Goal: Obtain resource: Download file/media

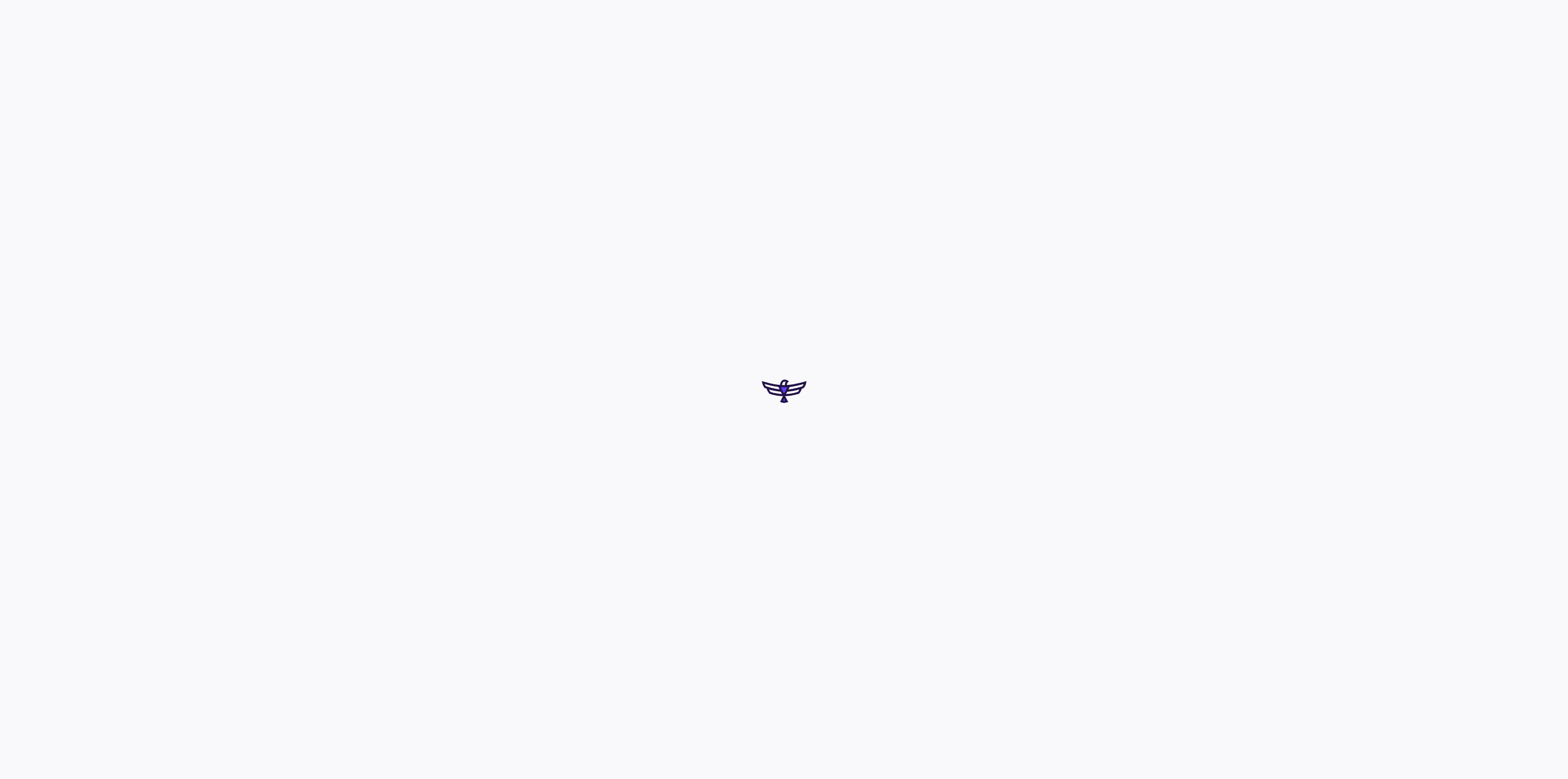
drag, startPoint x: 0, startPoint y: 0, endPoint x: 710, endPoint y: 420, distance: 824.9
click at [710, 420] on div at bounding box center [784, 389] width 1568 height 779
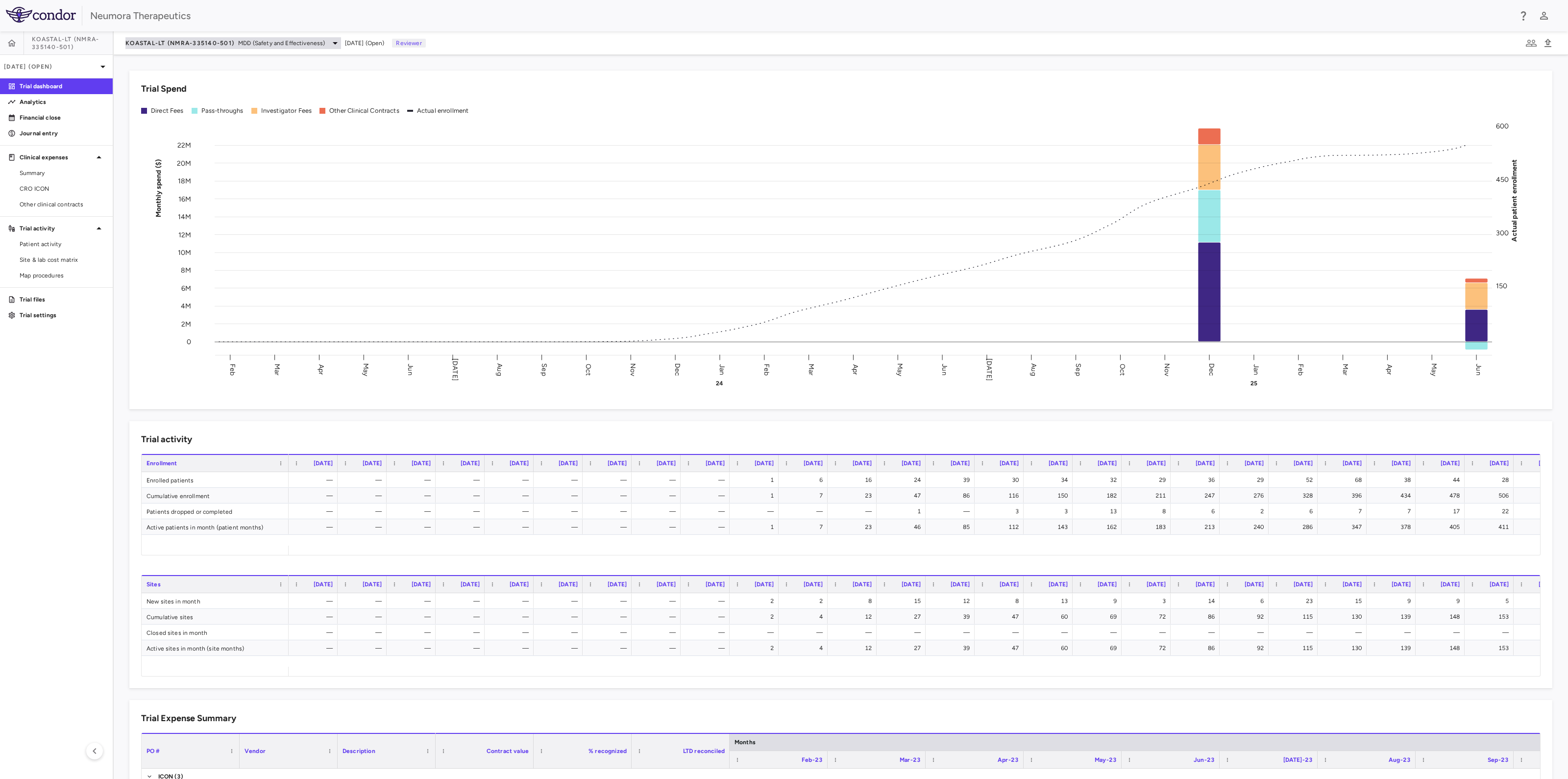
click at [253, 44] on span "MDD (Safety and Effectiveness)" at bounding box center [281, 43] width 87 height 9
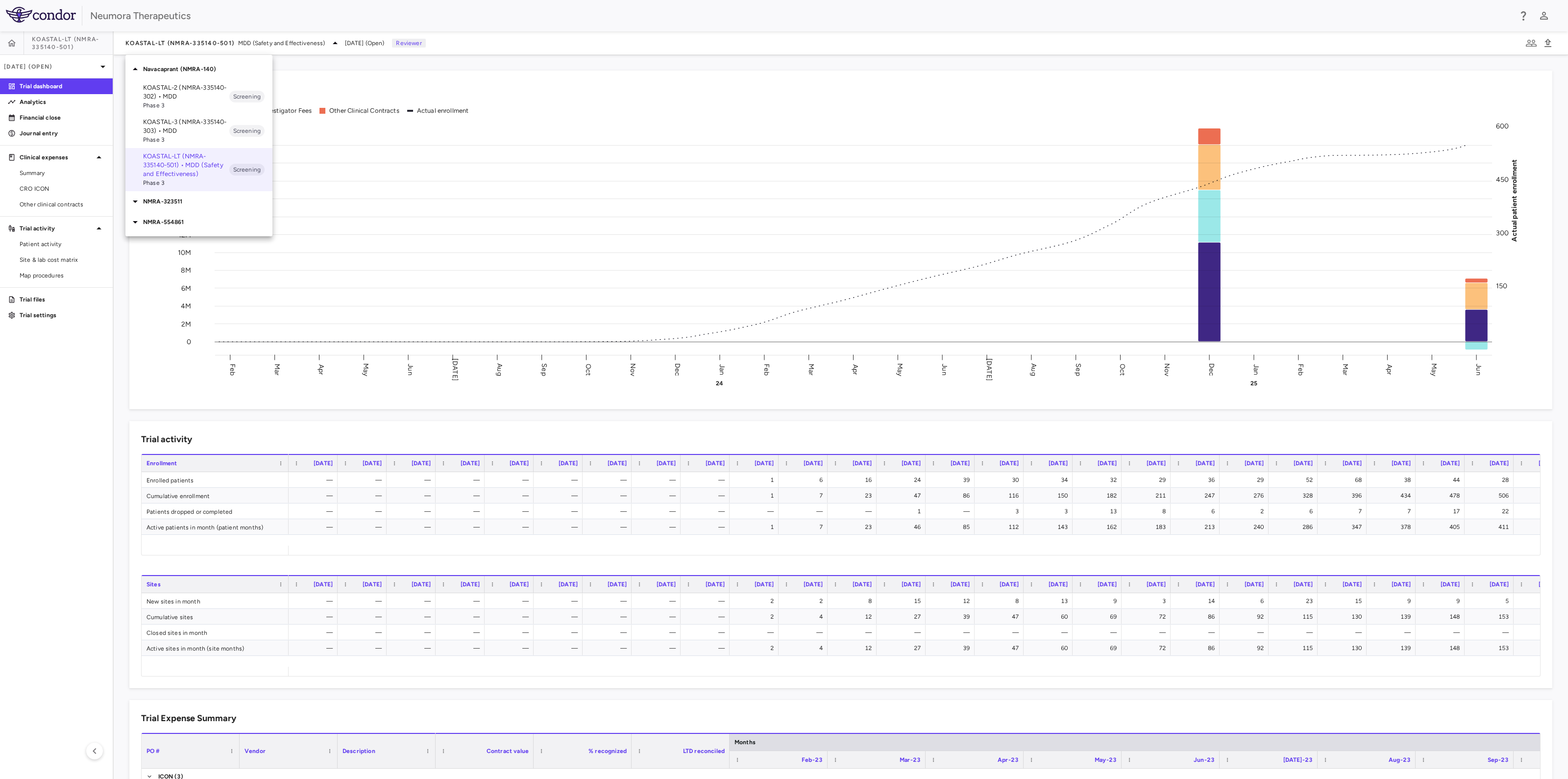
click at [156, 197] on p "NMRA-323511" at bounding box center [208, 202] width 130 height 9
click at [157, 240] on p "NMRA-323511-104 • Agitation Associated With Dementia Due to Alzheimer's Disease" at bounding box center [186, 238] width 86 height 44
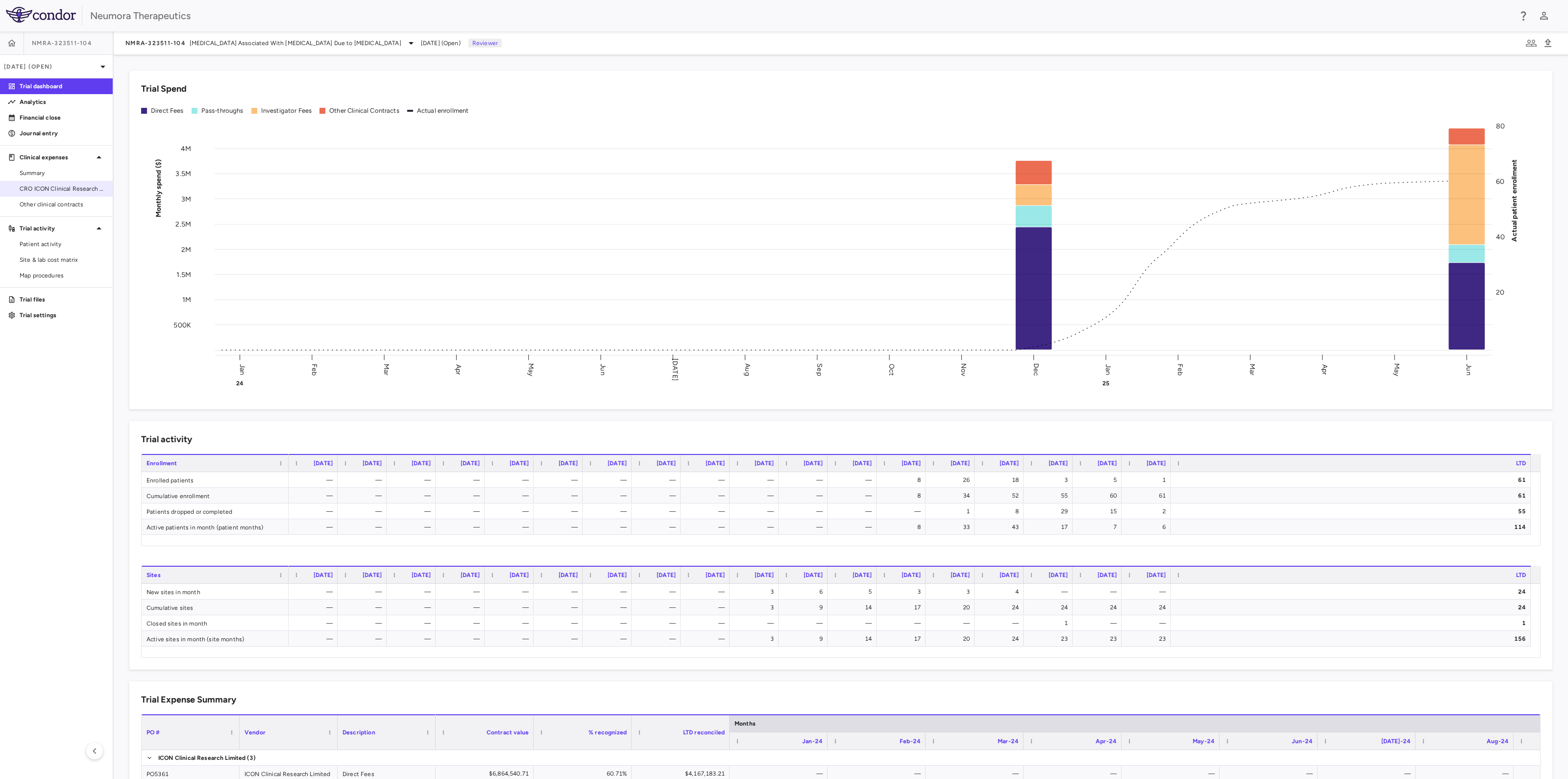
click at [49, 187] on span "CRO ICON Clinical Research Limited" at bounding box center [62, 189] width 85 height 9
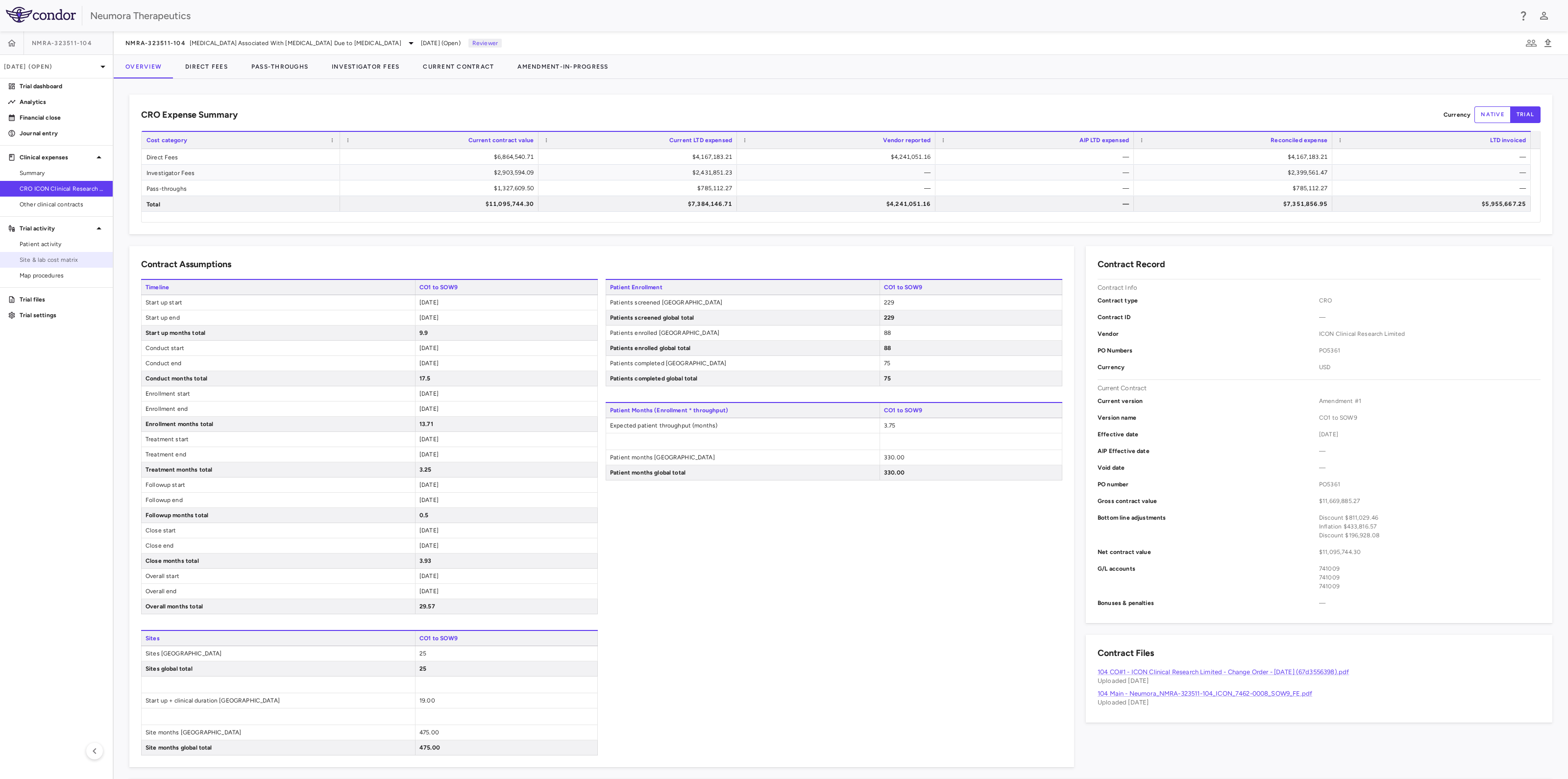
click at [46, 261] on span "Site & lab cost matrix" at bounding box center [62, 259] width 85 height 9
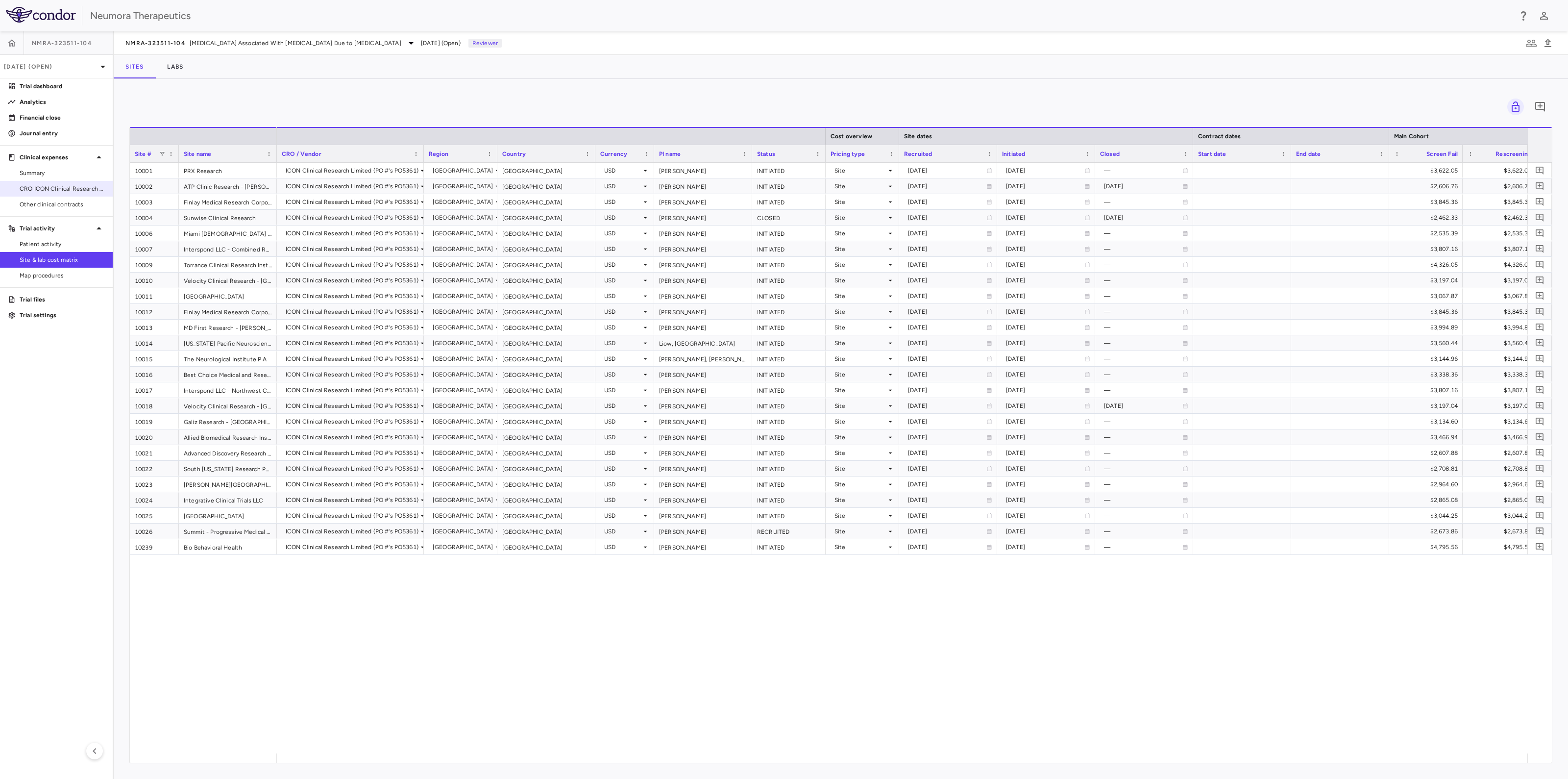
click at [21, 192] on span "CRO ICON Clinical Research Limited" at bounding box center [62, 189] width 85 height 9
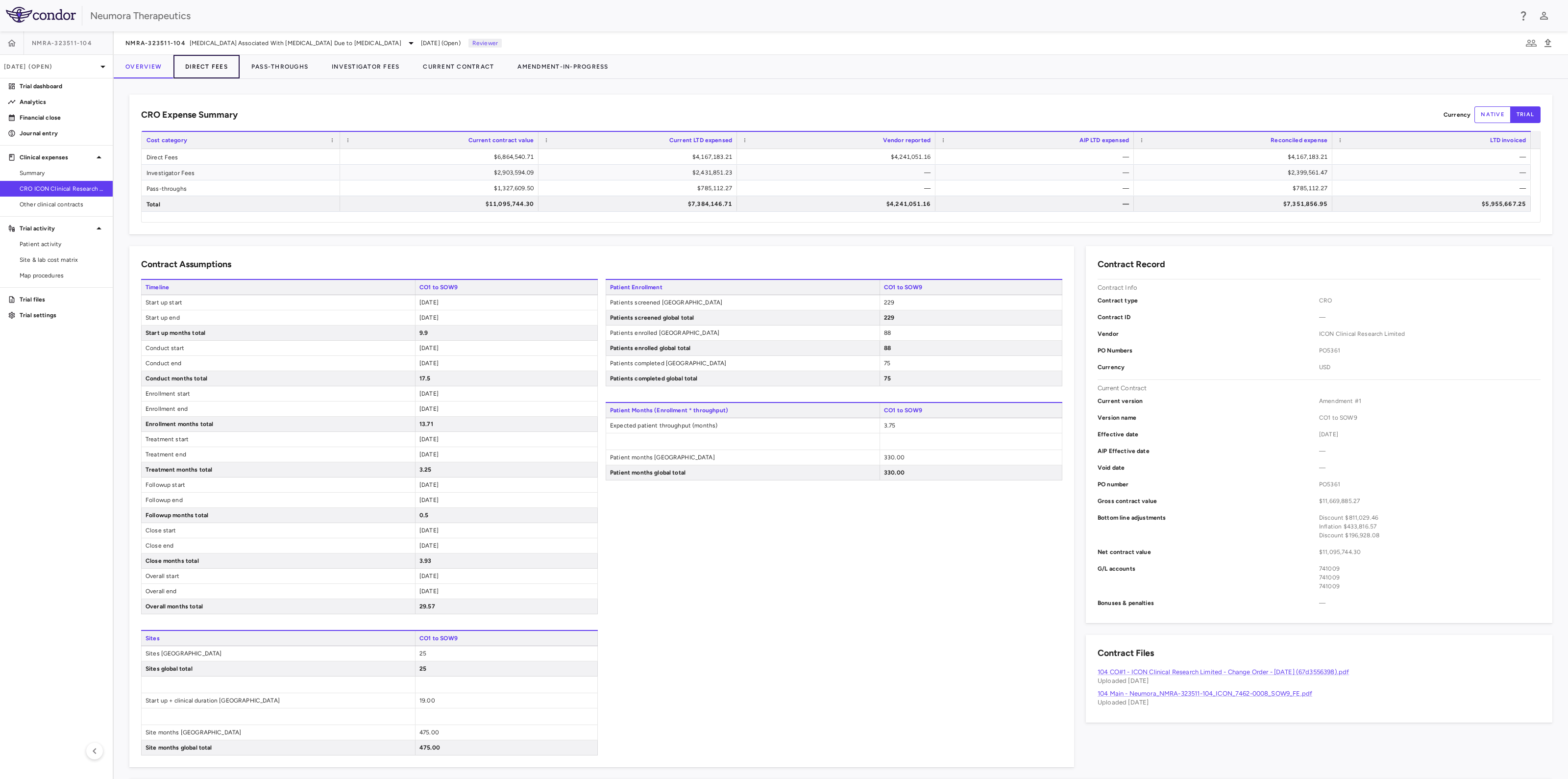
click at [205, 69] on button "Direct Fees" at bounding box center [206, 66] width 66 height 24
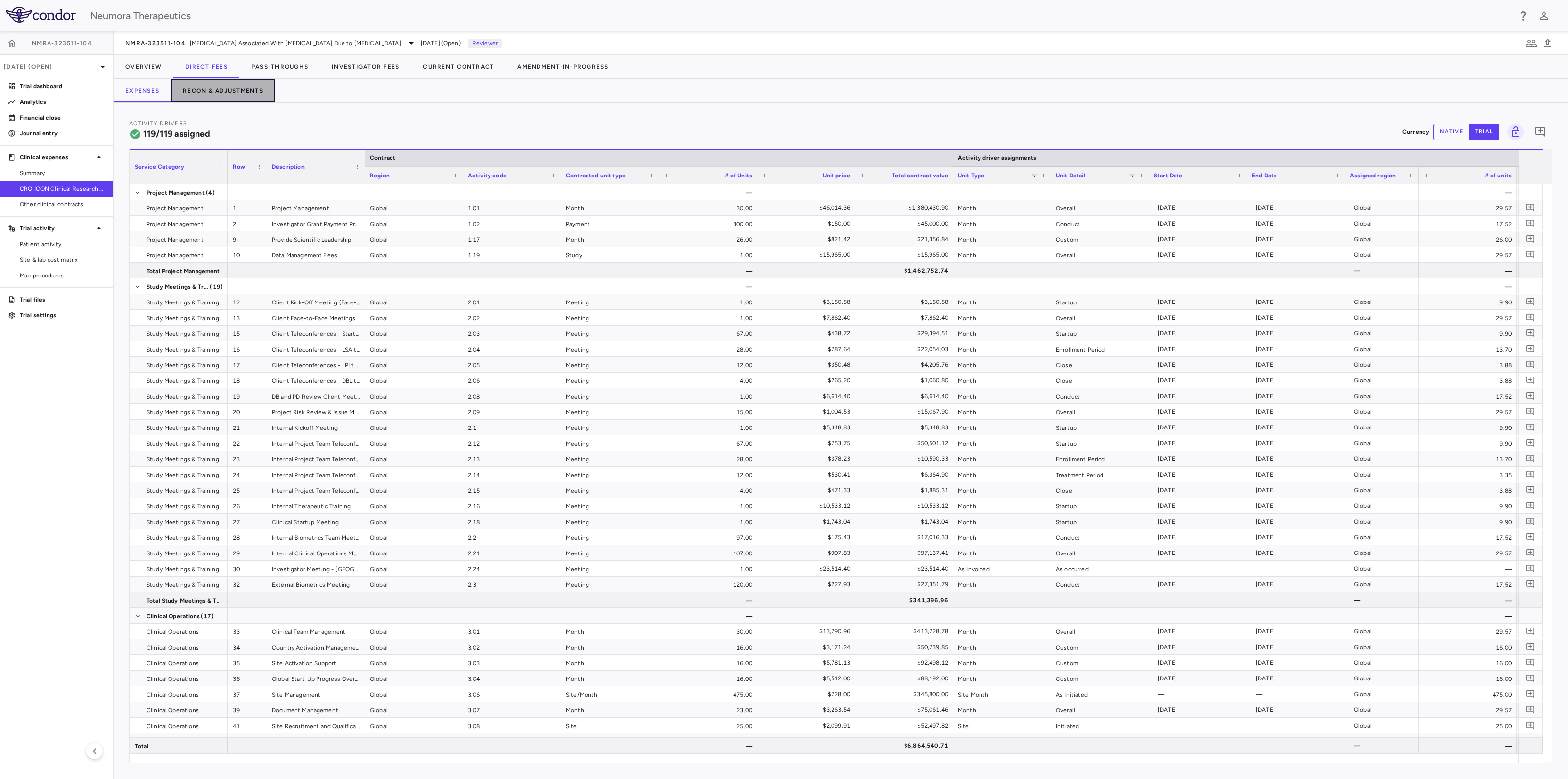
click at [208, 86] on button "Recon & Adjustments" at bounding box center [223, 91] width 104 height 24
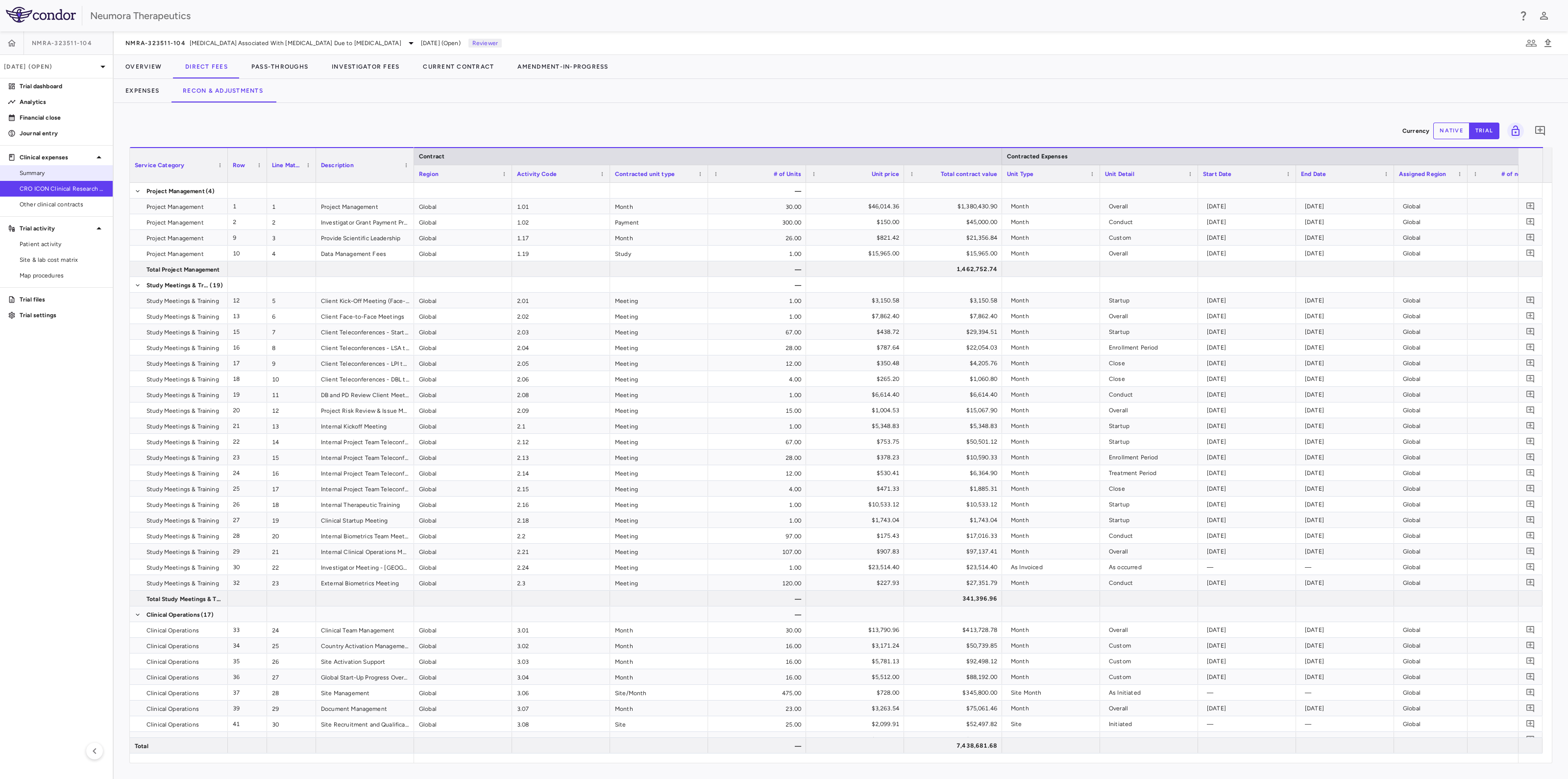
click at [45, 172] on span "Summary" at bounding box center [62, 173] width 85 height 9
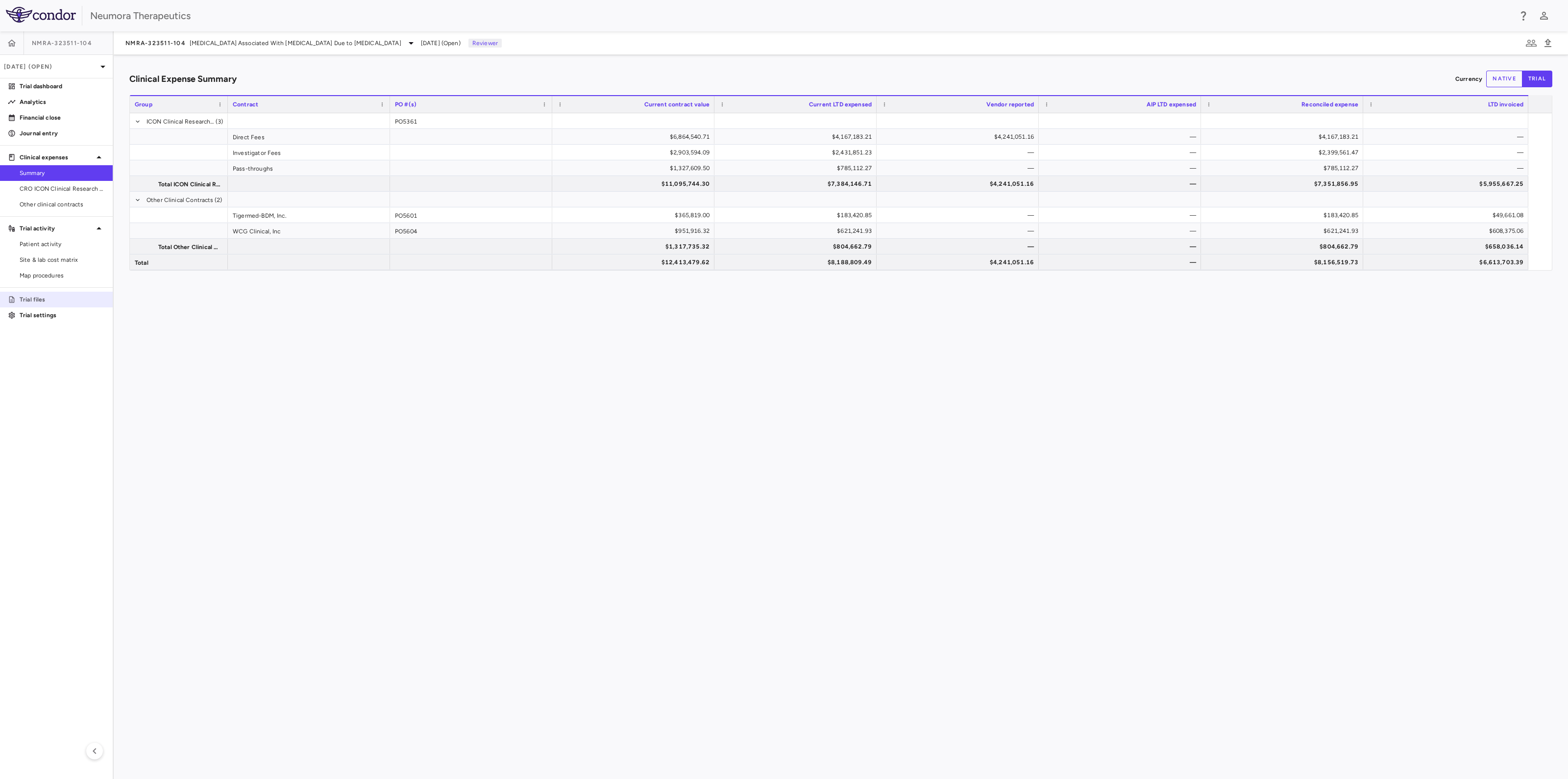
drag, startPoint x: 34, startPoint y: 300, endPoint x: 105, endPoint y: 306, distance: 71.3
click at [34, 298] on p "Trial files" at bounding box center [62, 300] width 85 height 9
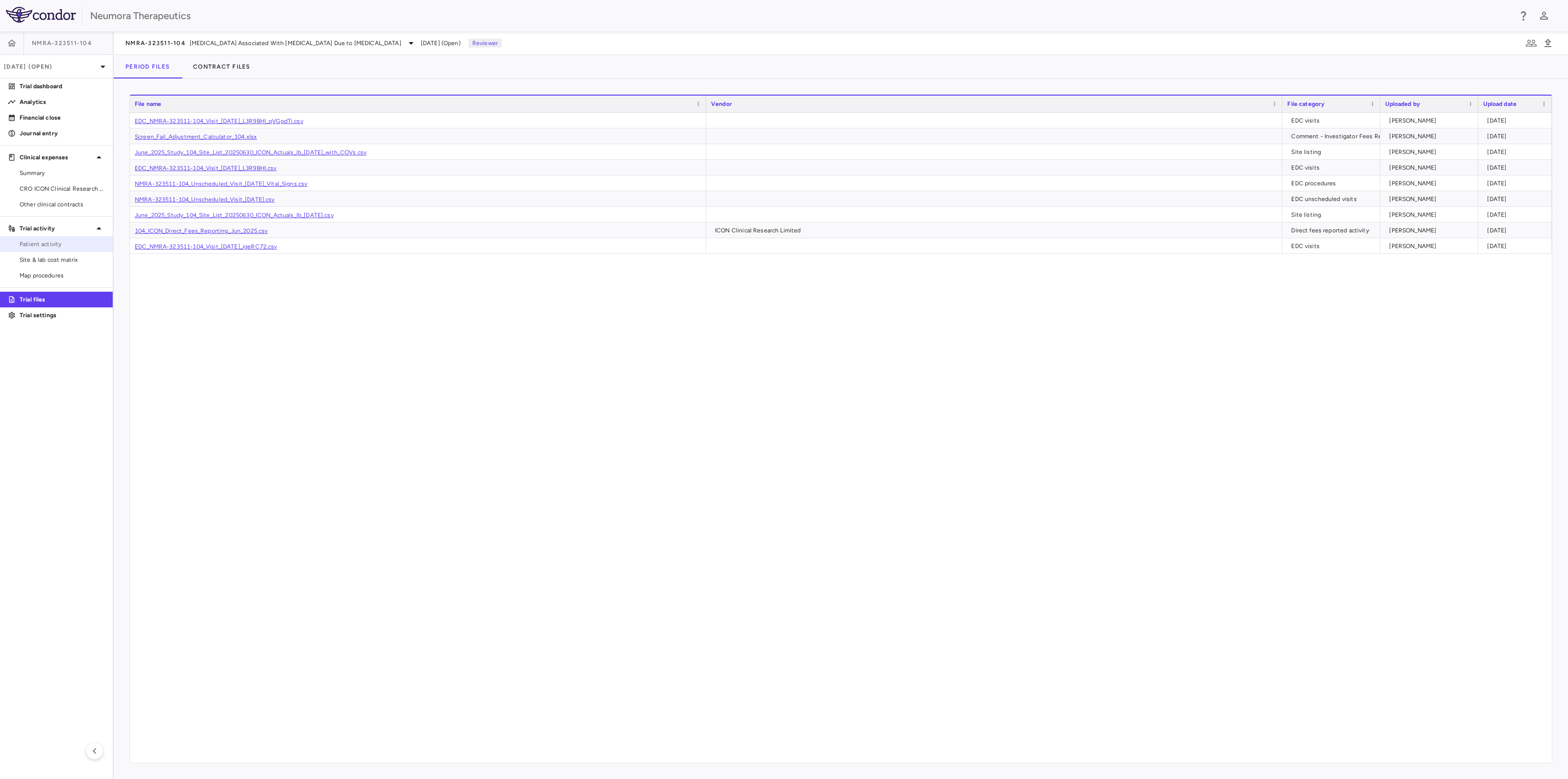
click at [41, 242] on span "Patient activity" at bounding box center [62, 244] width 85 height 9
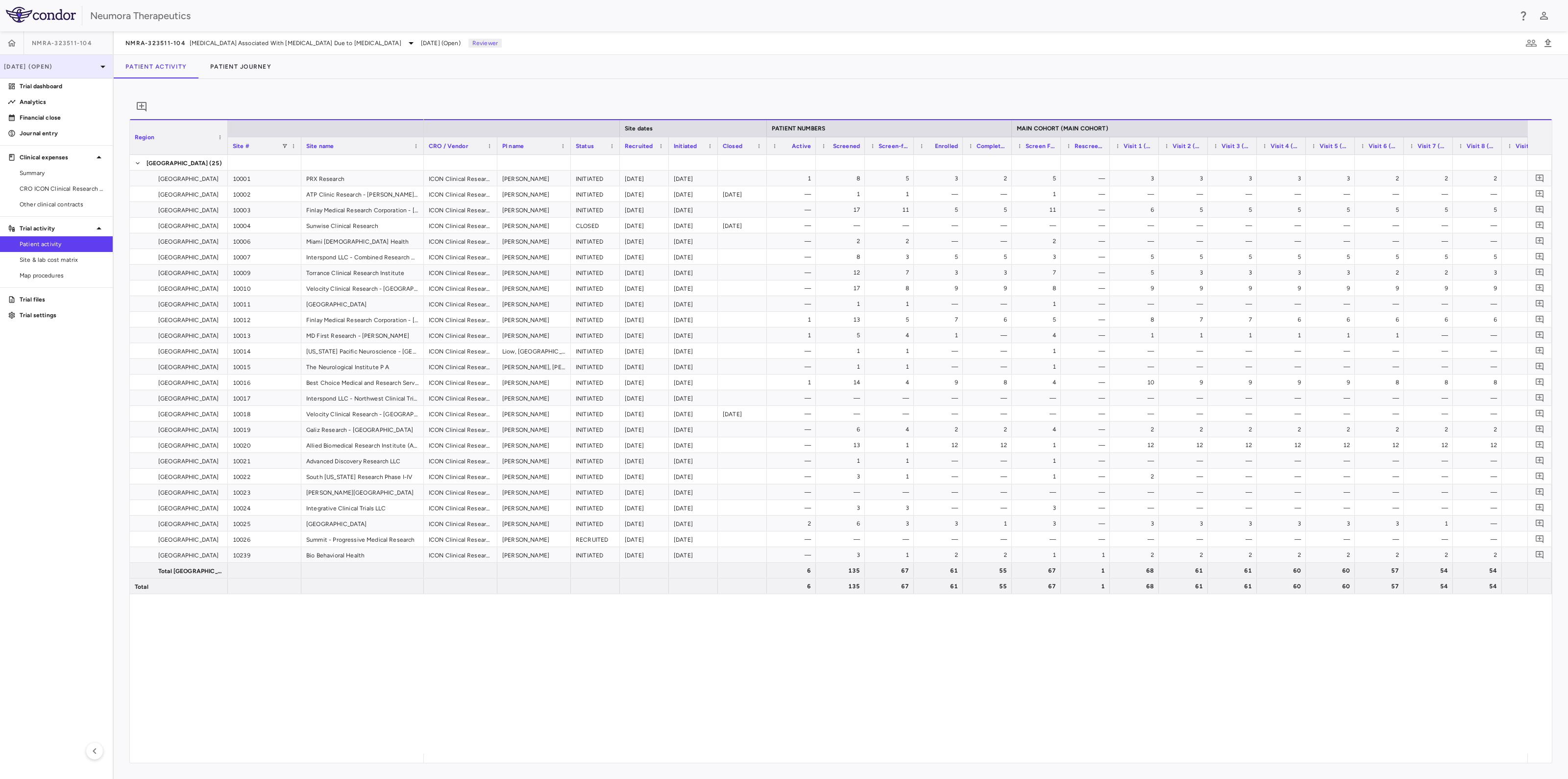
click at [74, 62] on p "Jun 2025 (Open)" at bounding box center [50, 66] width 93 height 9
drag, startPoint x: 39, startPoint y: 110, endPoint x: 41, endPoint y: 105, distance: 5.4
click at [21, 108] on div "[DATE]" at bounding box center [10, 106] width 21 height 9
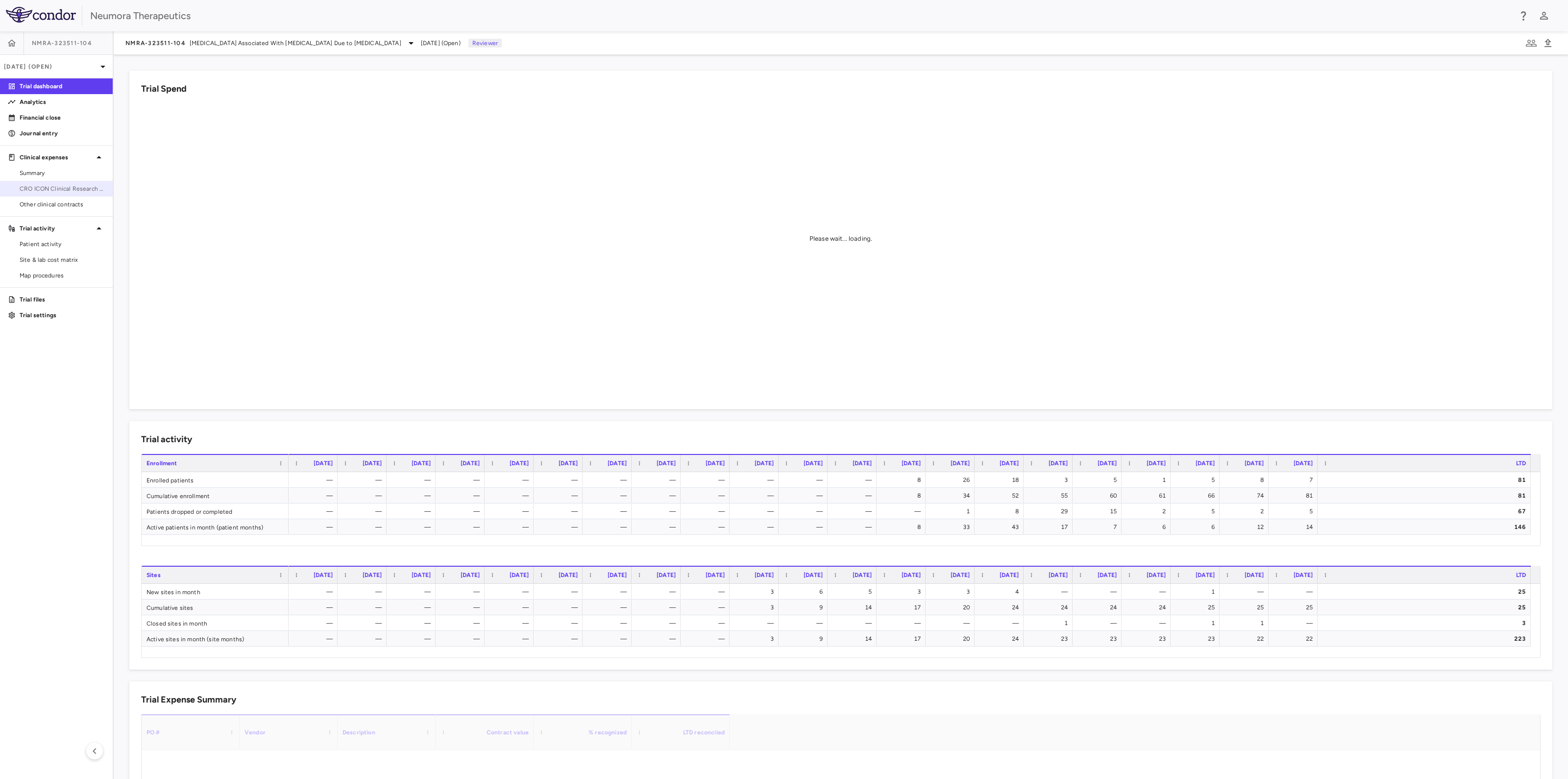
click at [42, 192] on span "CRO ICON Clinical Research Limited" at bounding box center [62, 189] width 85 height 9
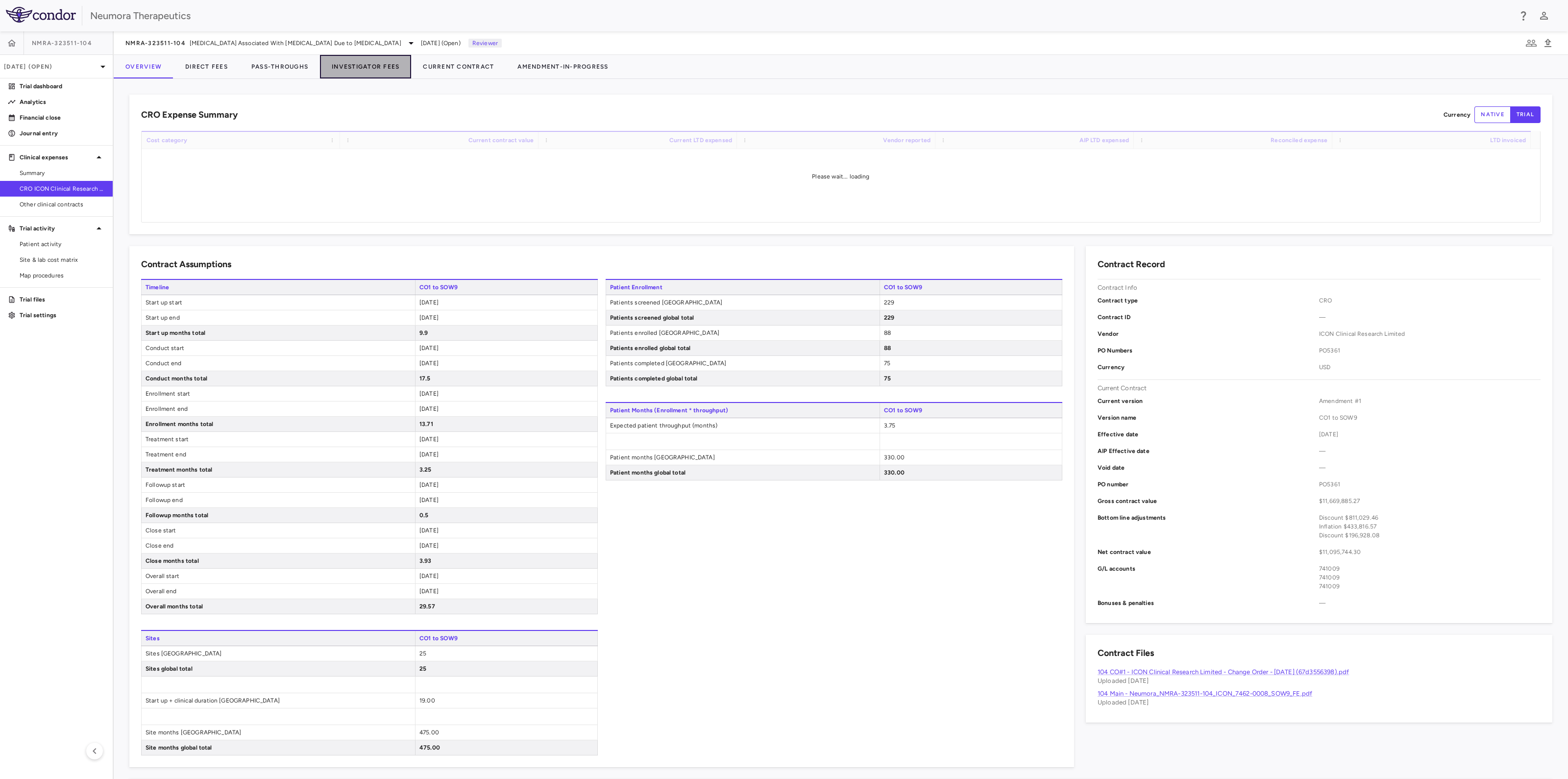
click at [368, 65] on button "Investigator Fees" at bounding box center [366, 66] width 91 height 24
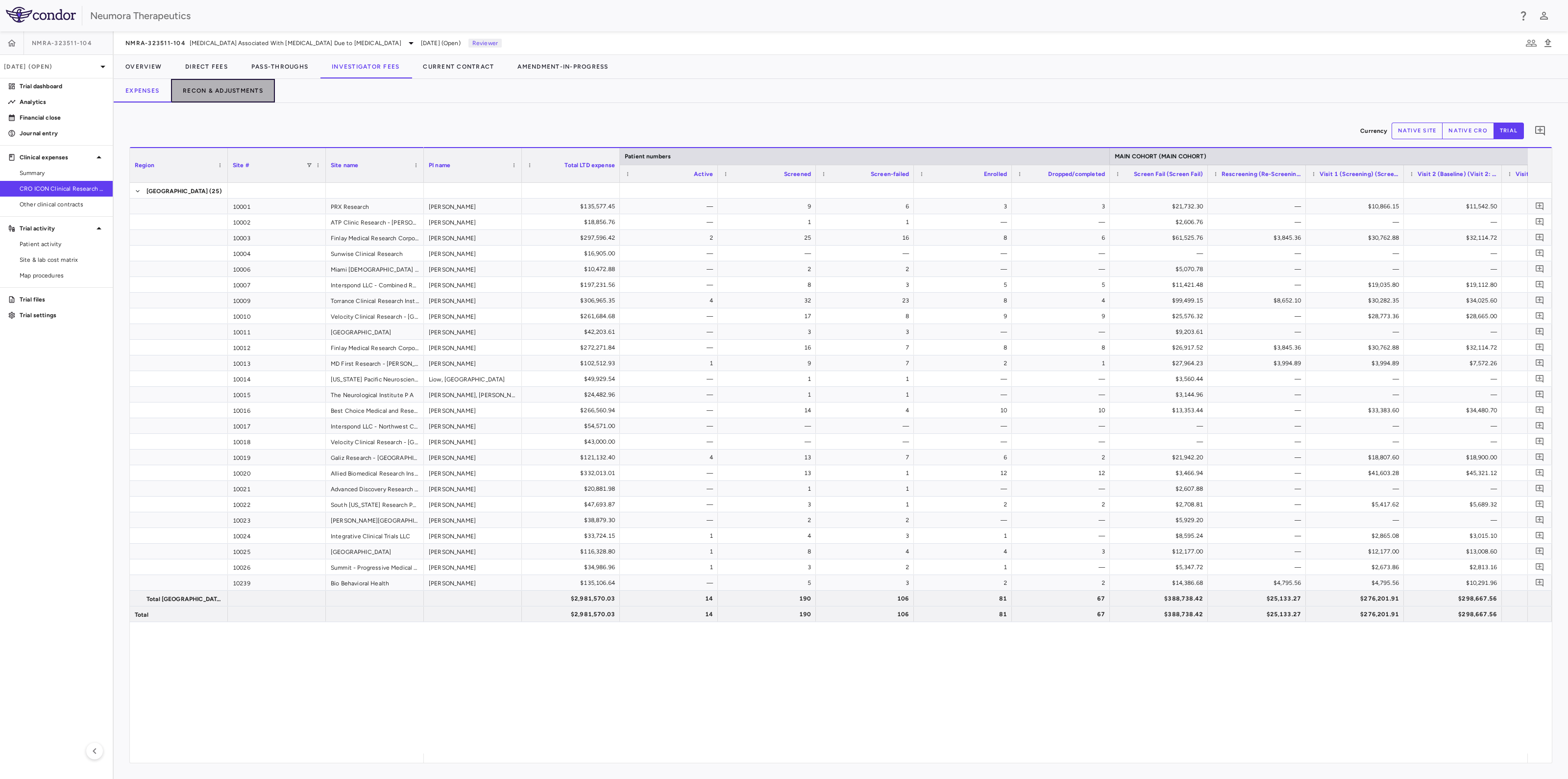
click at [250, 93] on button "Recon & Adjustments" at bounding box center [223, 91] width 104 height 24
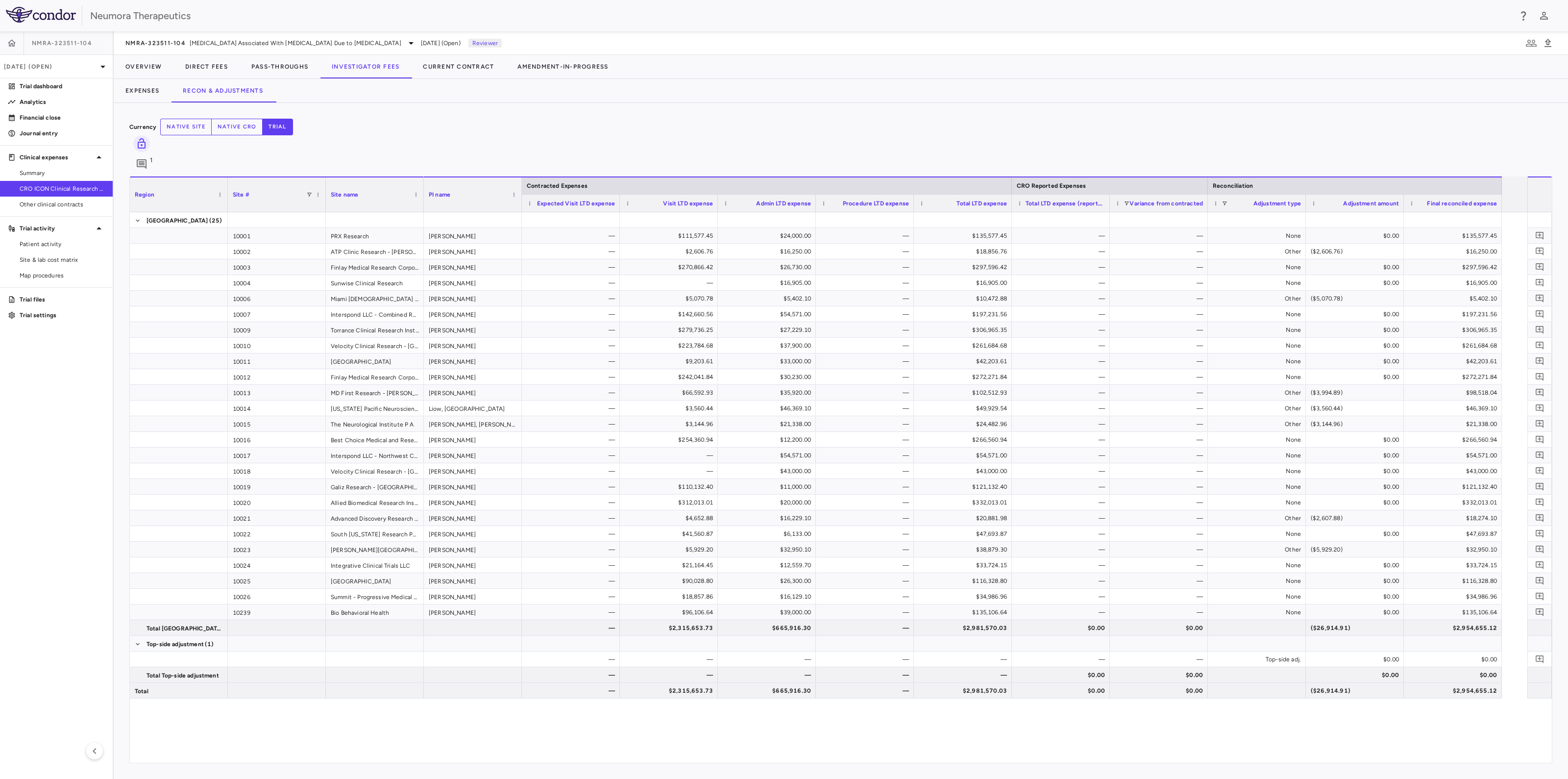
drag, startPoint x: 250, startPoint y: 93, endPoint x: 225, endPoint y: 212, distance: 121.6
click at [225, 228] on div at bounding box center [178, 235] width 98 height 15
click at [412, 328] on span "Excel Export" at bounding box center [410, 335] width 46 height 14
click at [52, 245] on span "Patient activity" at bounding box center [62, 244] width 85 height 9
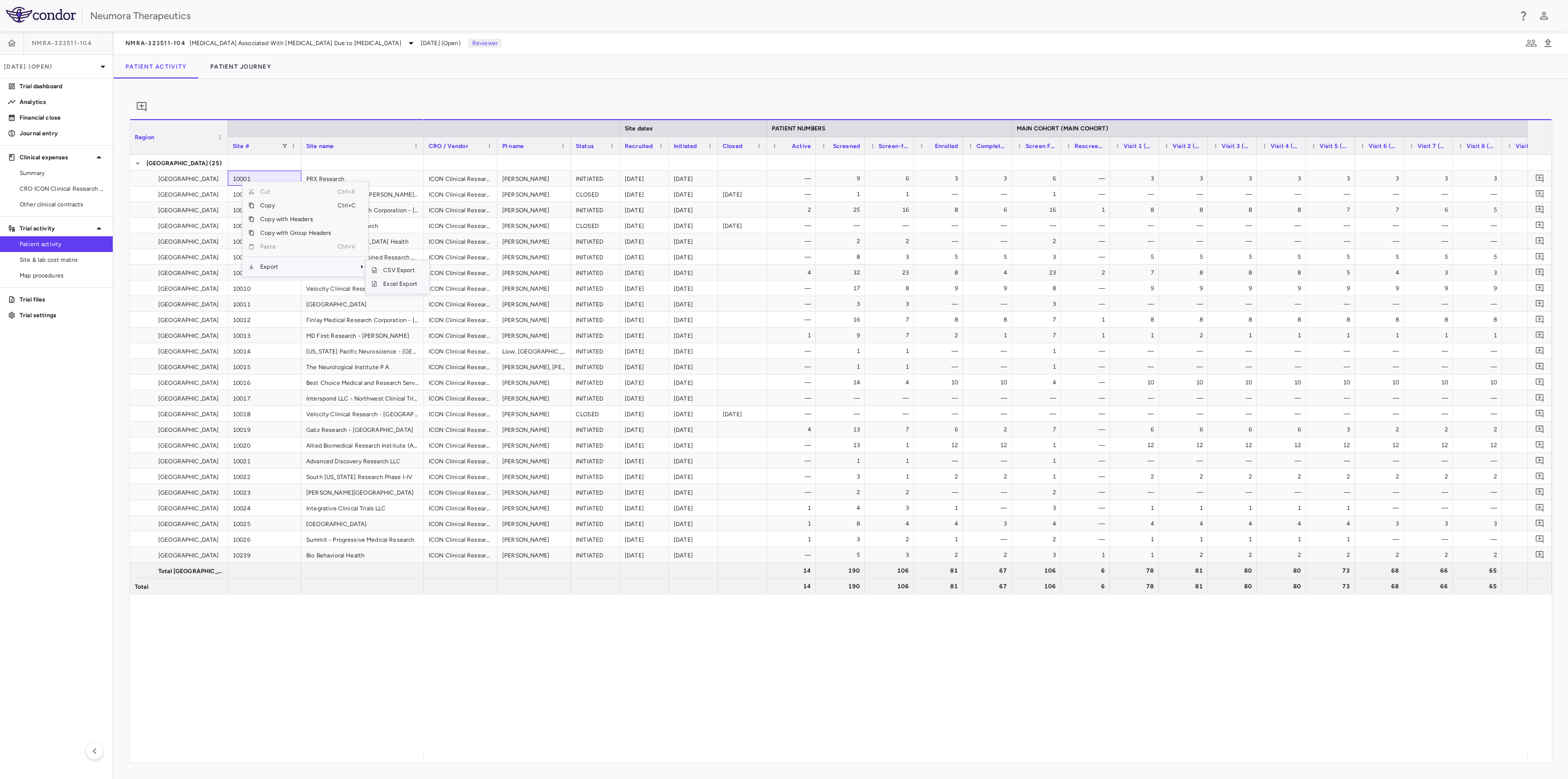
click at [393, 291] on span "Excel Export" at bounding box center [401, 284] width 46 height 14
click at [35, 261] on span "Site & lab cost matrix" at bounding box center [62, 259] width 85 height 9
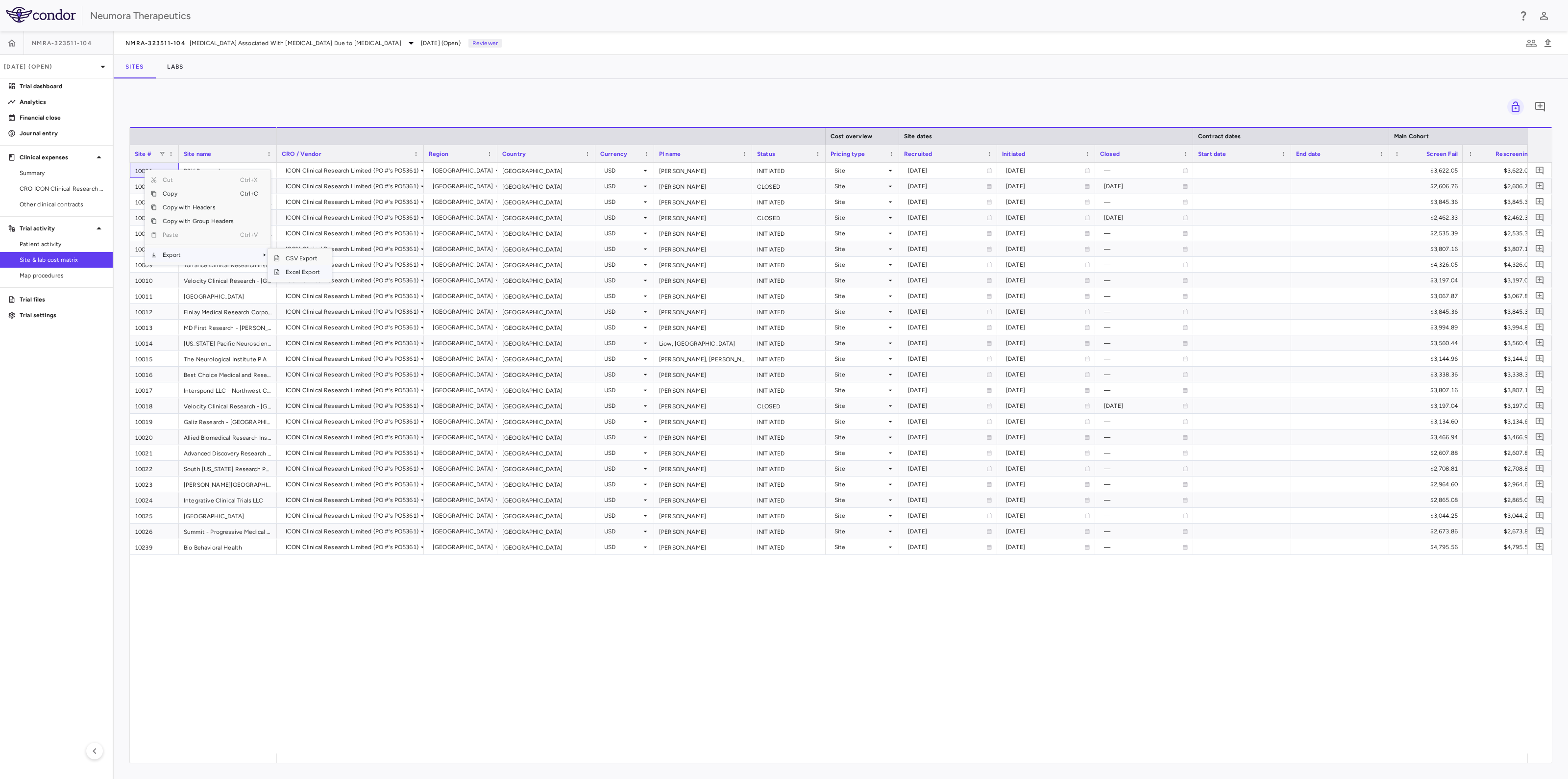
click at [313, 270] on span "Excel Export" at bounding box center [303, 272] width 46 height 14
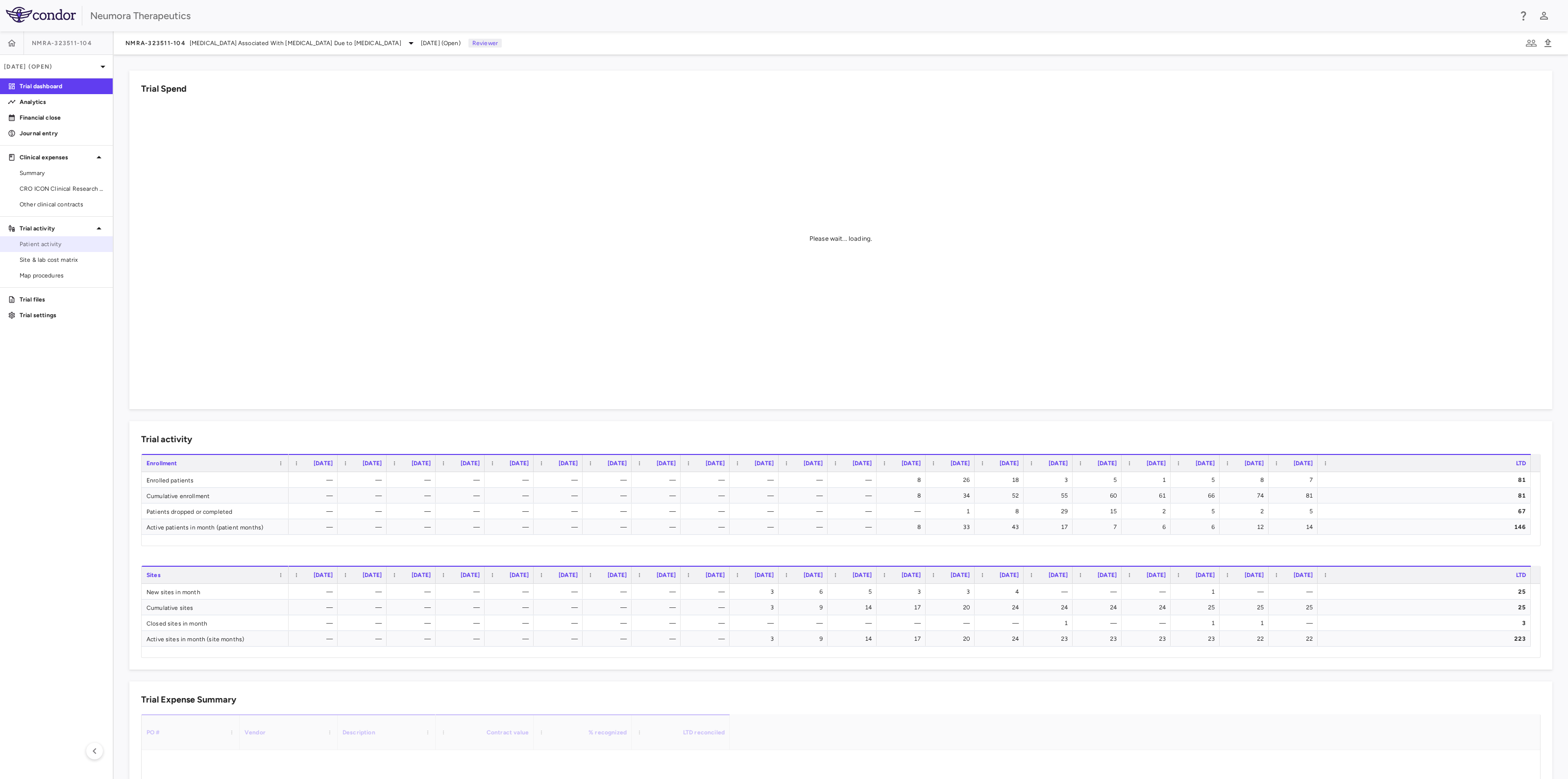
click at [49, 241] on span "Patient activity" at bounding box center [62, 244] width 85 height 9
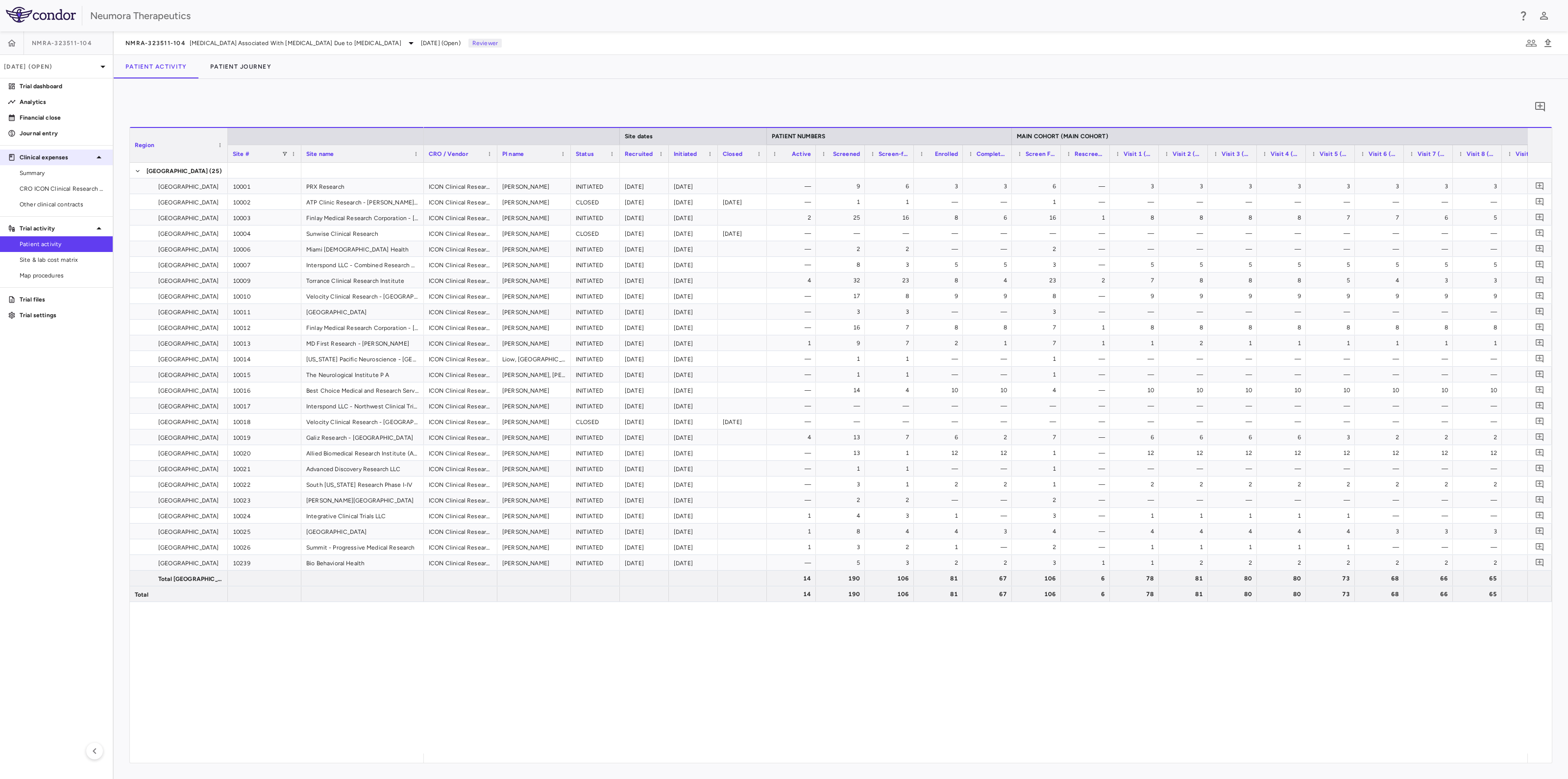
drag, startPoint x: 37, startPoint y: 186, endPoint x: 58, endPoint y: 163, distance: 31.1
click at [37, 186] on span "CRO ICON Clinical Research Limited" at bounding box center [62, 189] width 85 height 9
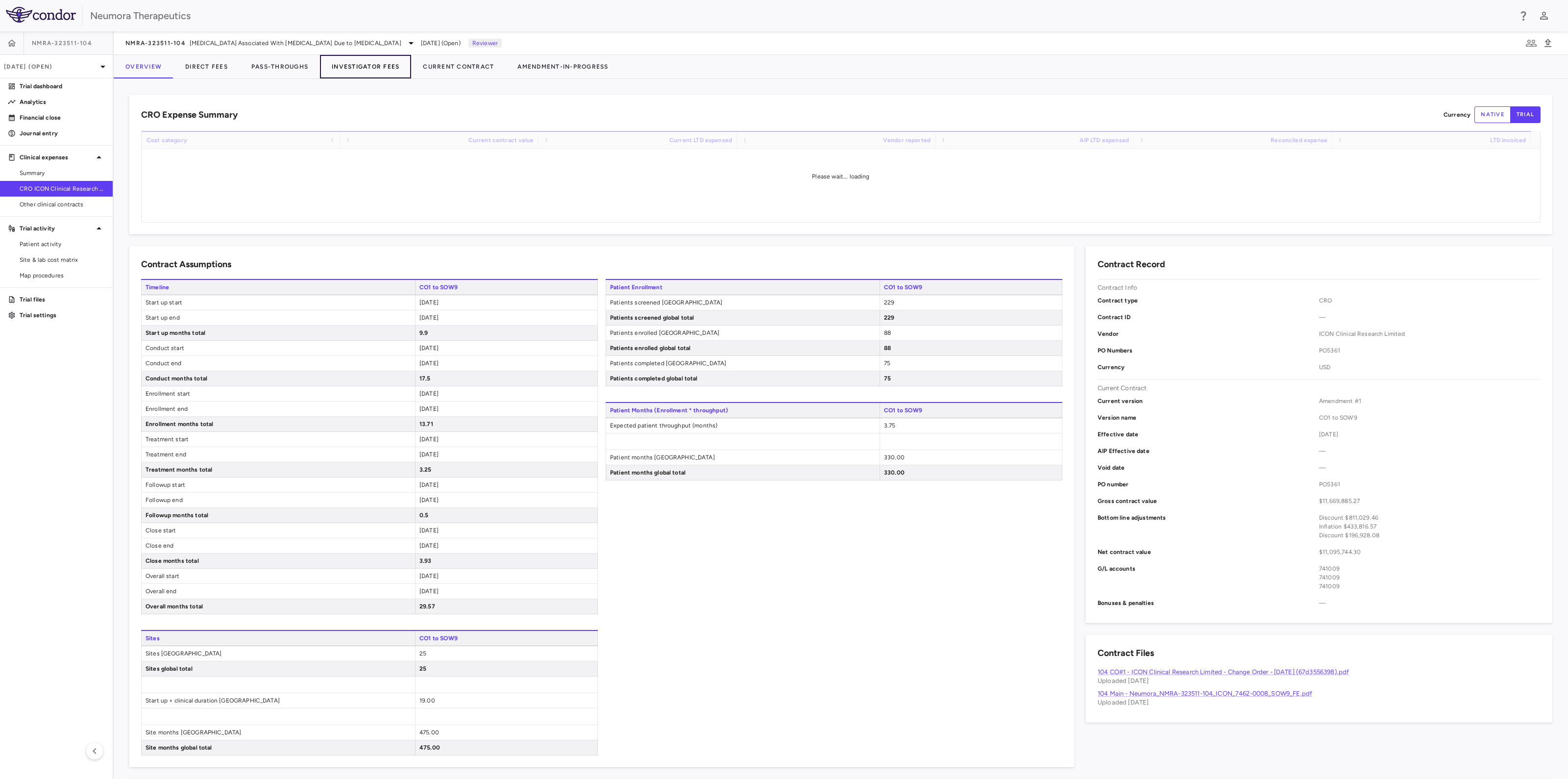
drag, startPoint x: 355, startPoint y: 65, endPoint x: 335, endPoint y: 74, distance: 21.9
click at [355, 66] on button "Investigator Fees" at bounding box center [366, 66] width 91 height 24
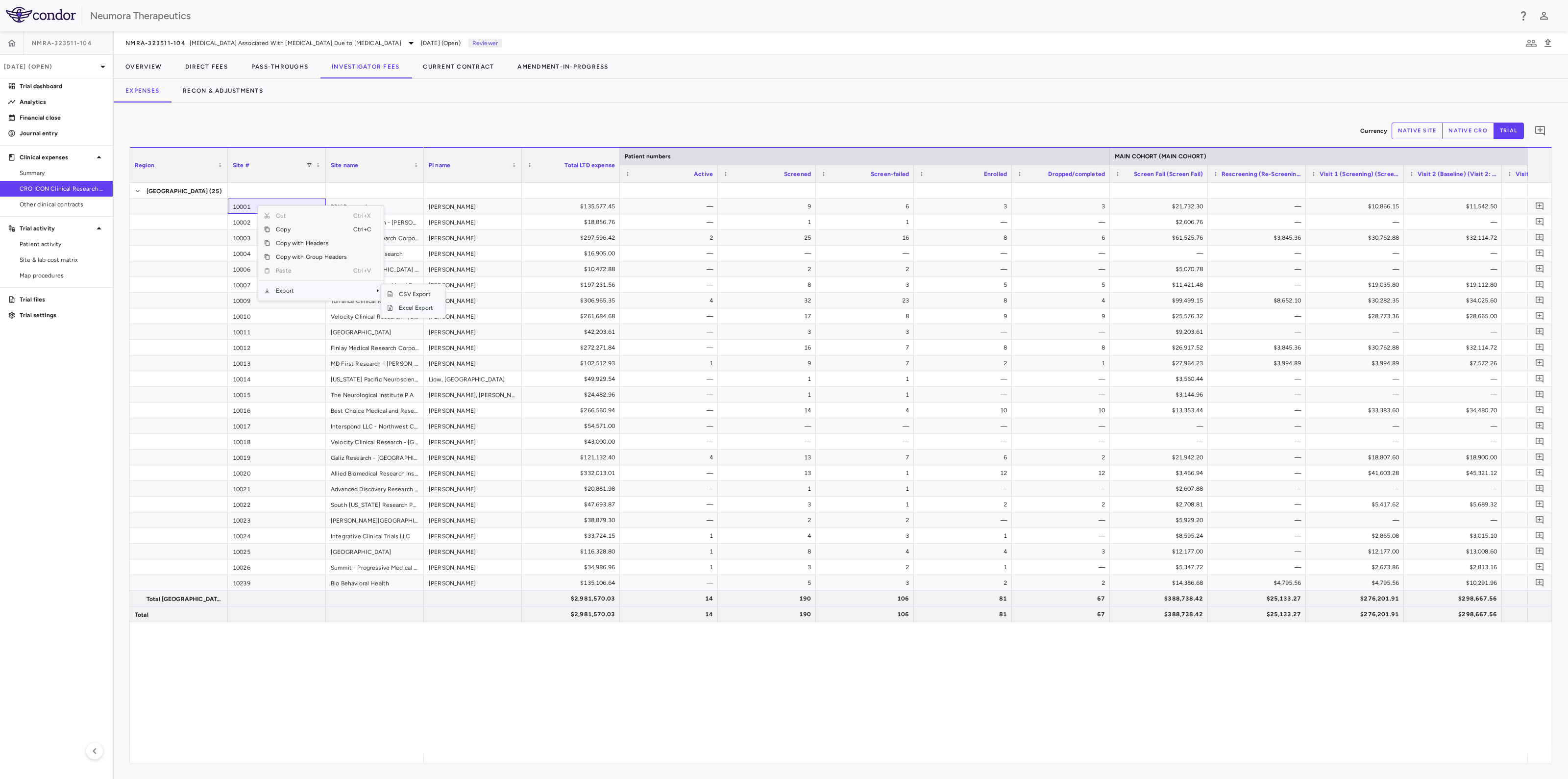
click at [420, 305] on span "Excel Export" at bounding box center [416, 308] width 46 height 14
click at [221, 66] on button "Direct Fees" at bounding box center [206, 66] width 66 height 24
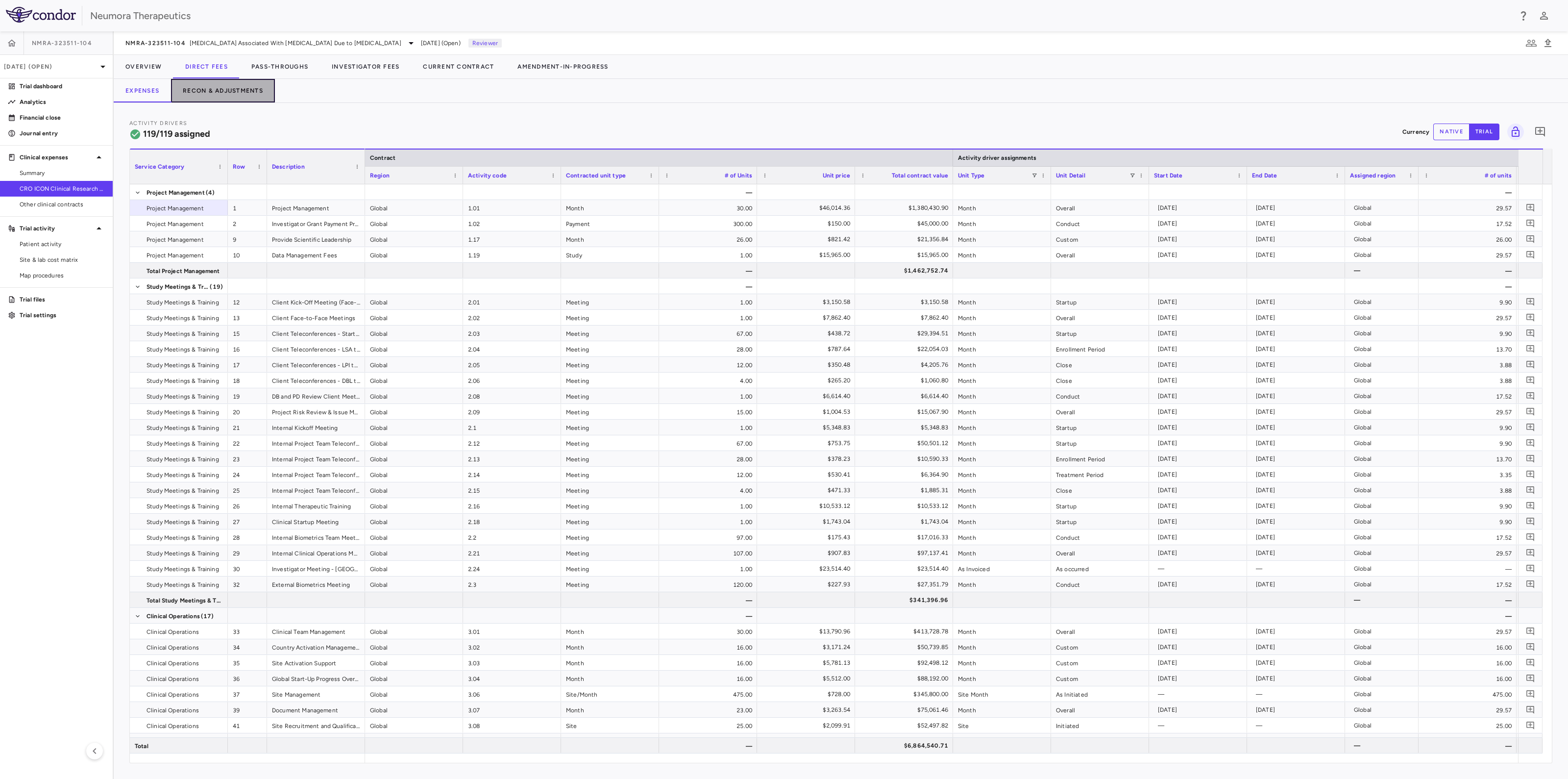
click at [243, 86] on button "Recon & Adjustments" at bounding box center [223, 91] width 104 height 24
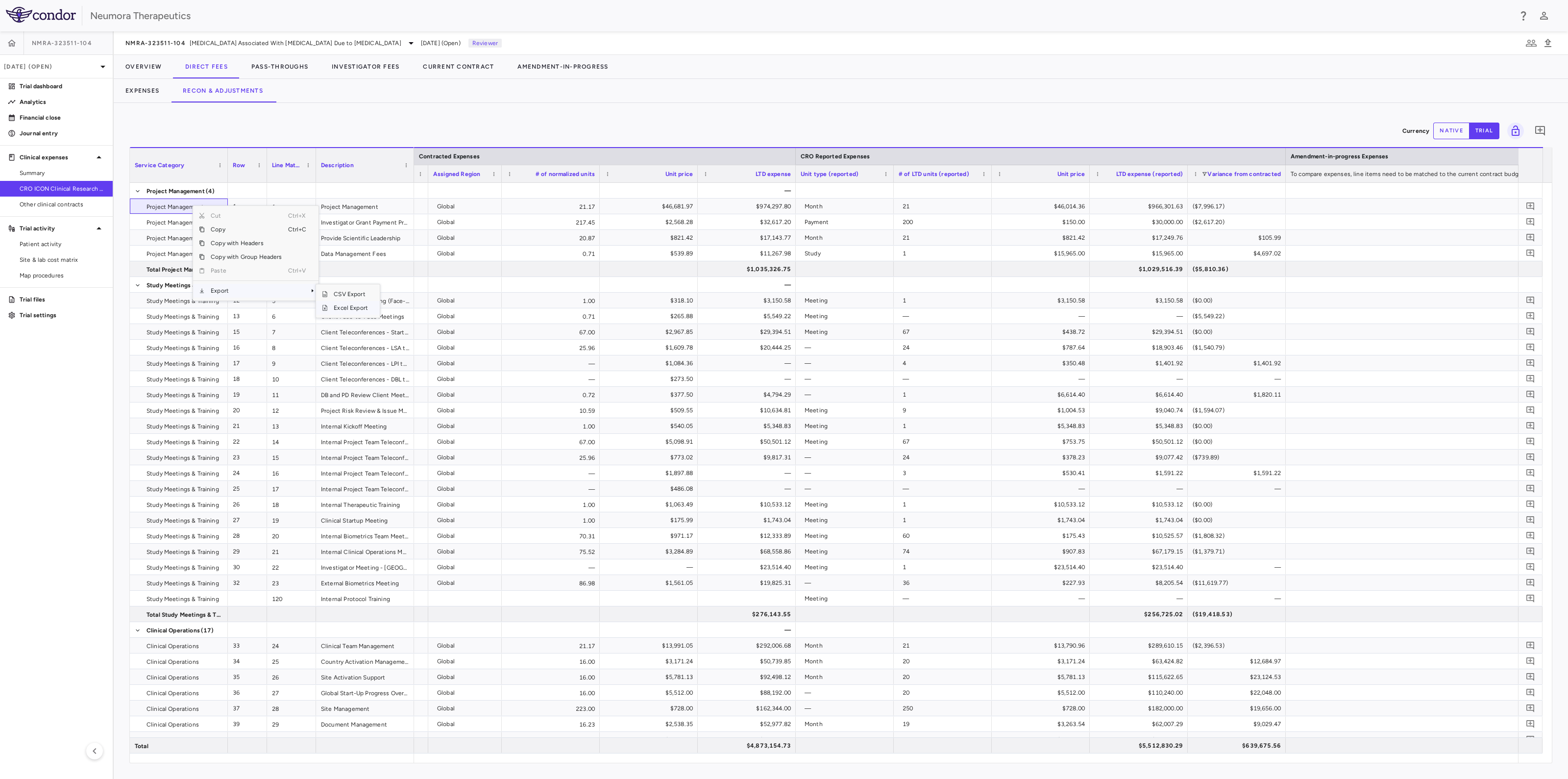
click at [348, 303] on span "Excel Export" at bounding box center [351, 308] width 46 height 14
